Goal: Transaction & Acquisition: Purchase product/service

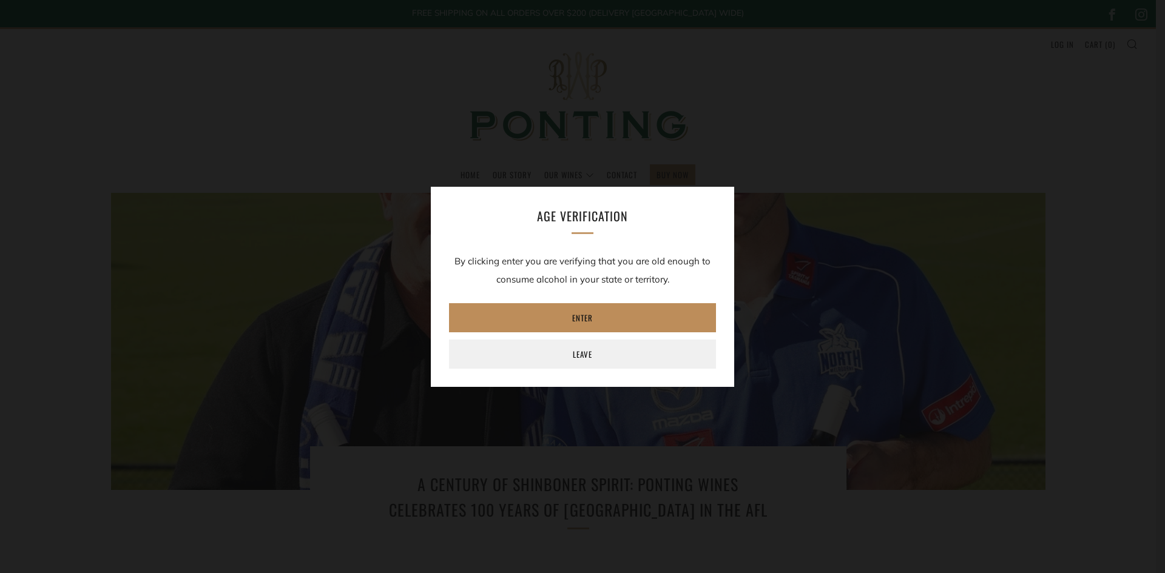
click at [586, 315] on link "Enter" at bounding box center [582, 317] width 267 height 29
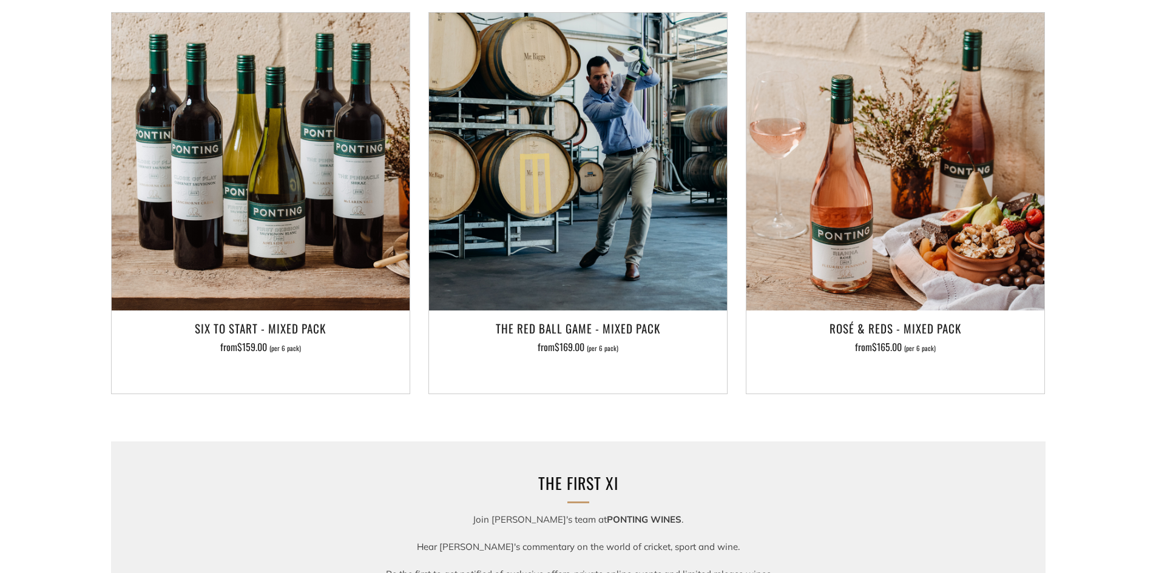
scroll to position [1213, 0]
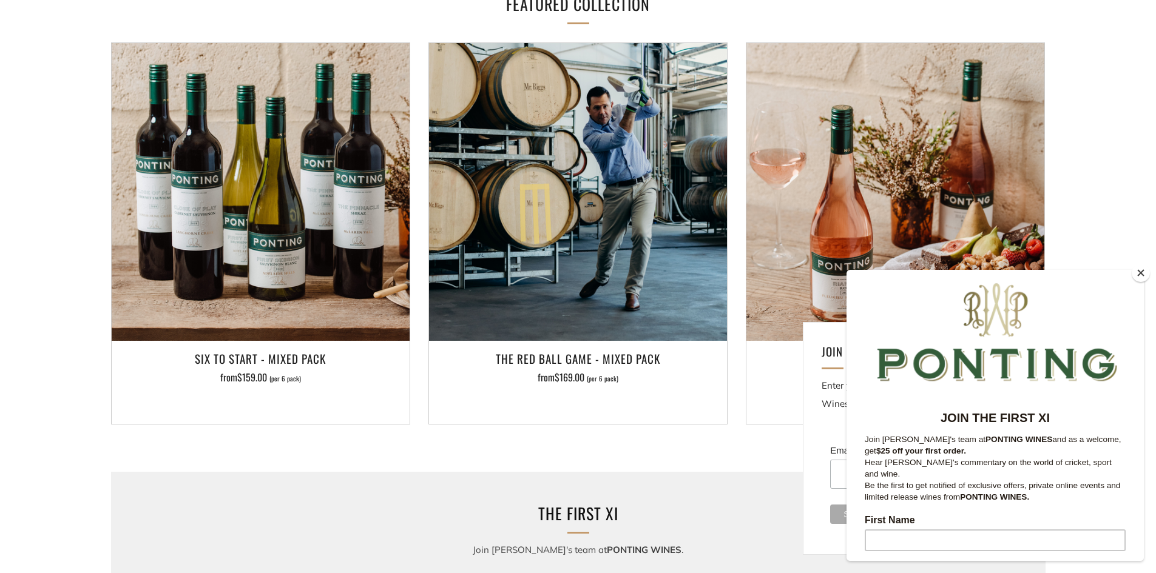
click at [1138, 276] on button "Close" at bounding box center [1140, 273] width 18 height 18
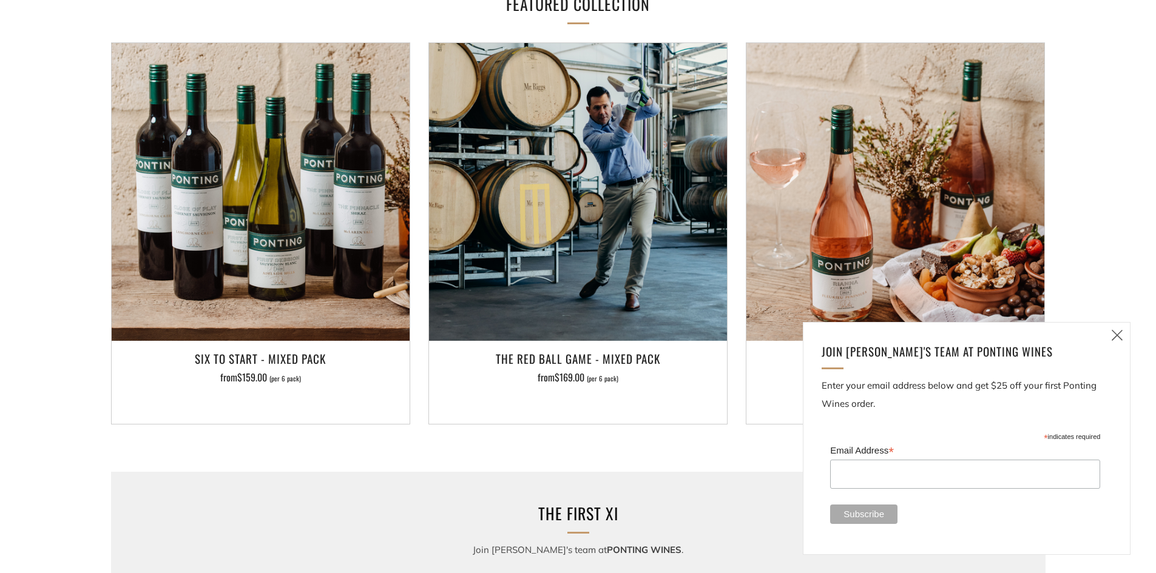
click at [1118, 332] on icon at bounding box center [1117, 335] width 15 height 15
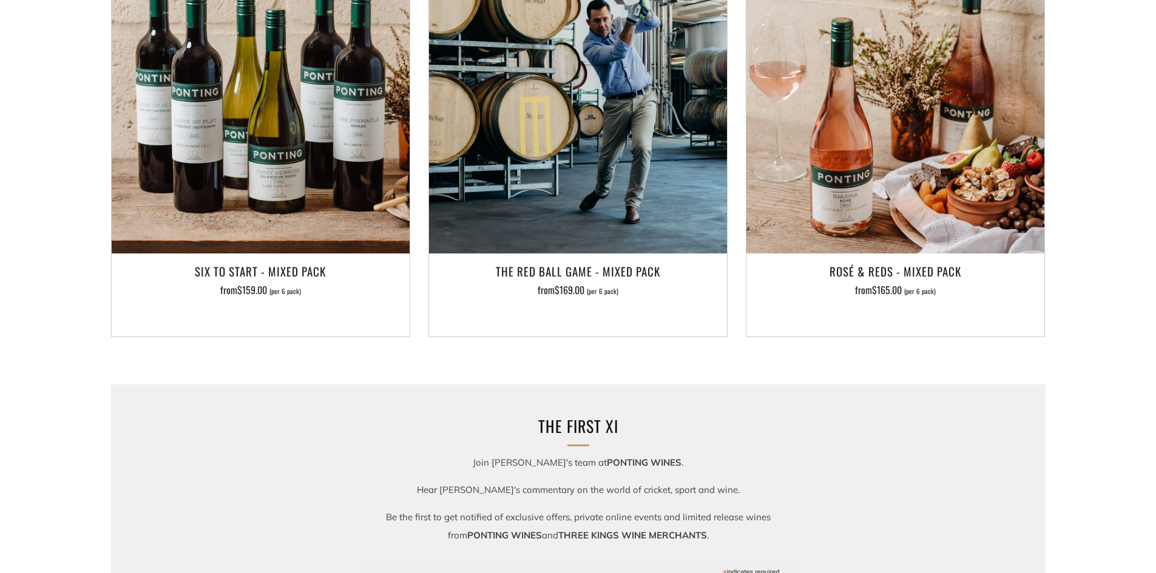
scroll to position [1395, 0]
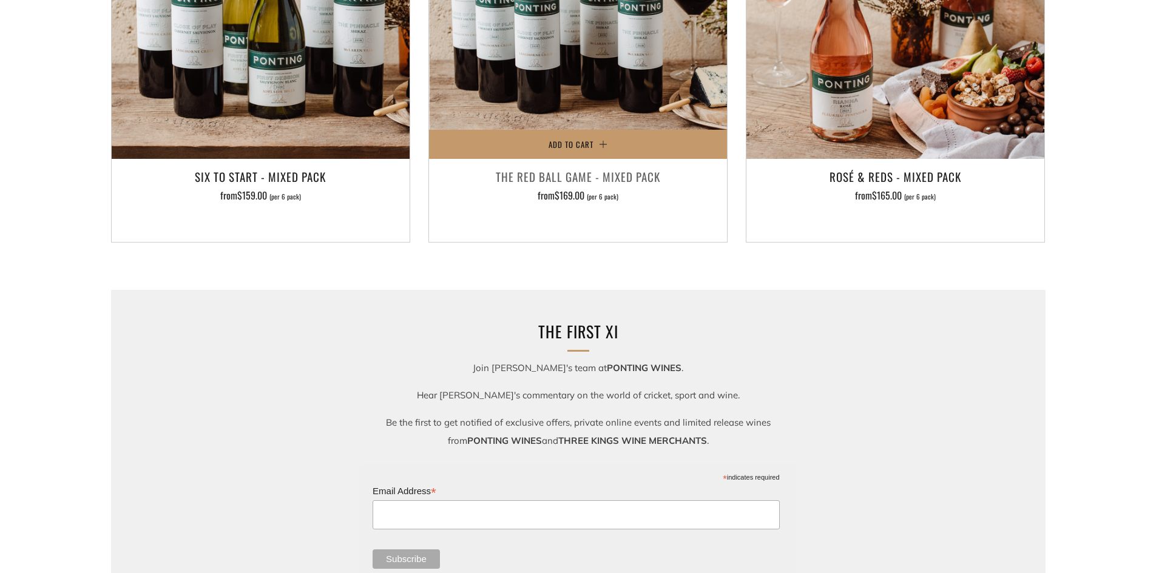
click at [544, 86] on img at bounding box center [578, 10] width 298 height 298
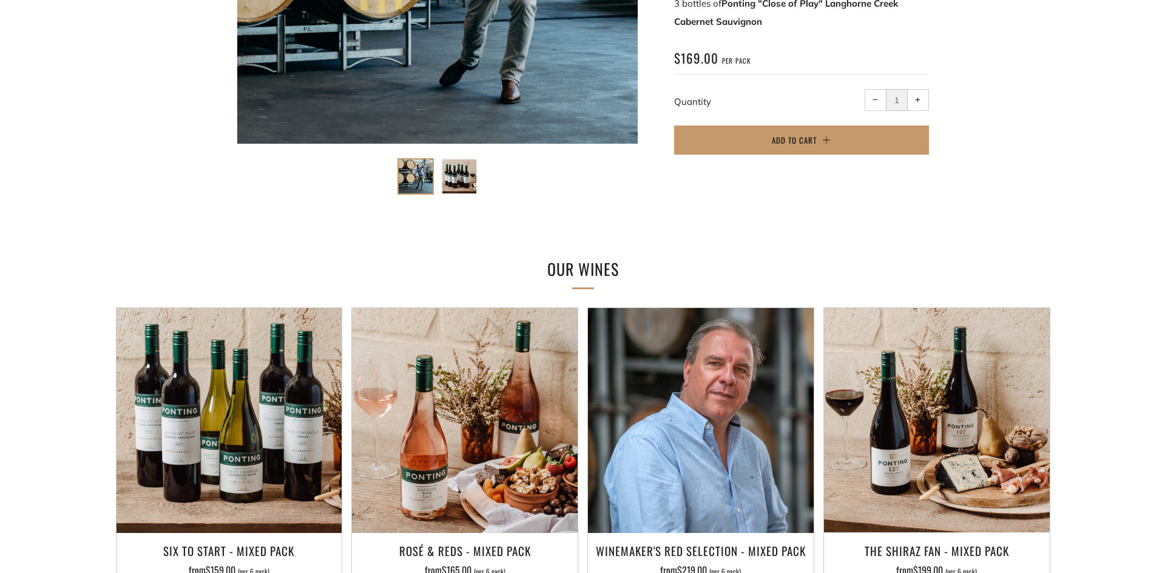
scroll to position [303, 0]
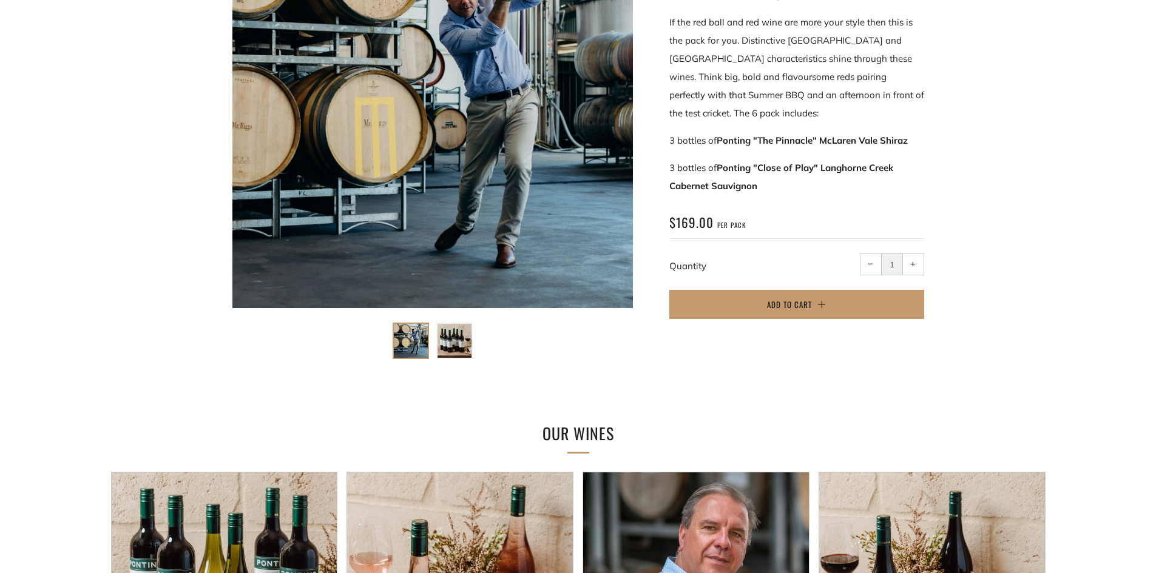
click at [914, 264] on span "+" at bounding box center [912, 263] width 5 height 5
type input "2"
click at [850, 310] on button "Add to Cart" at bounding box center [796, 304] width 255 height 29
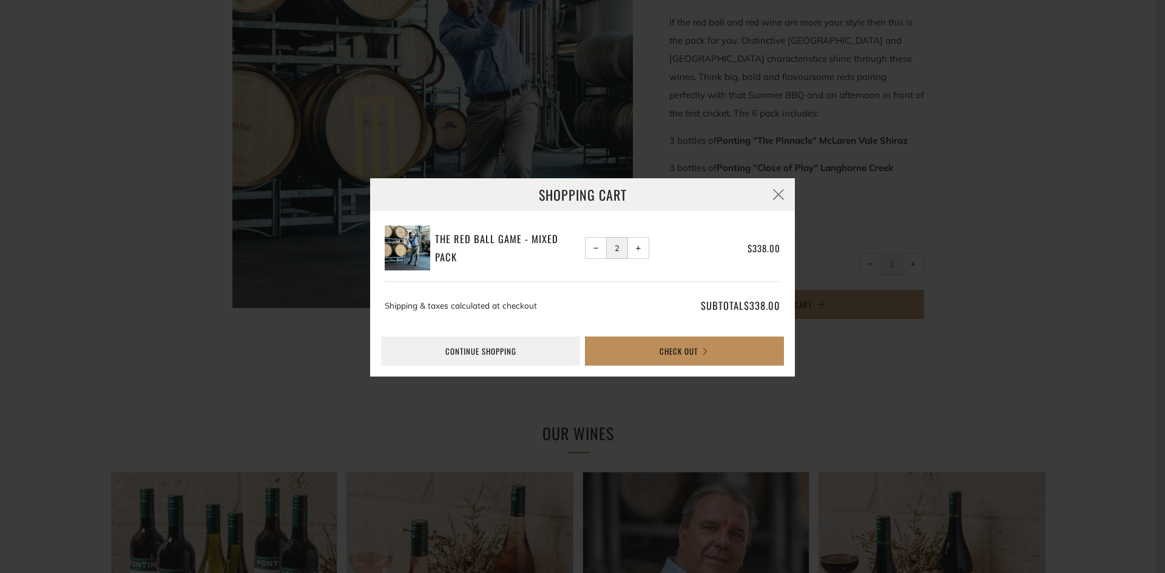
click at [661, 342] on button "Check Out" at bounding box center [684, 351] width 199 height 29
